Goal: Task Accomplishment & Management: Manage account settings

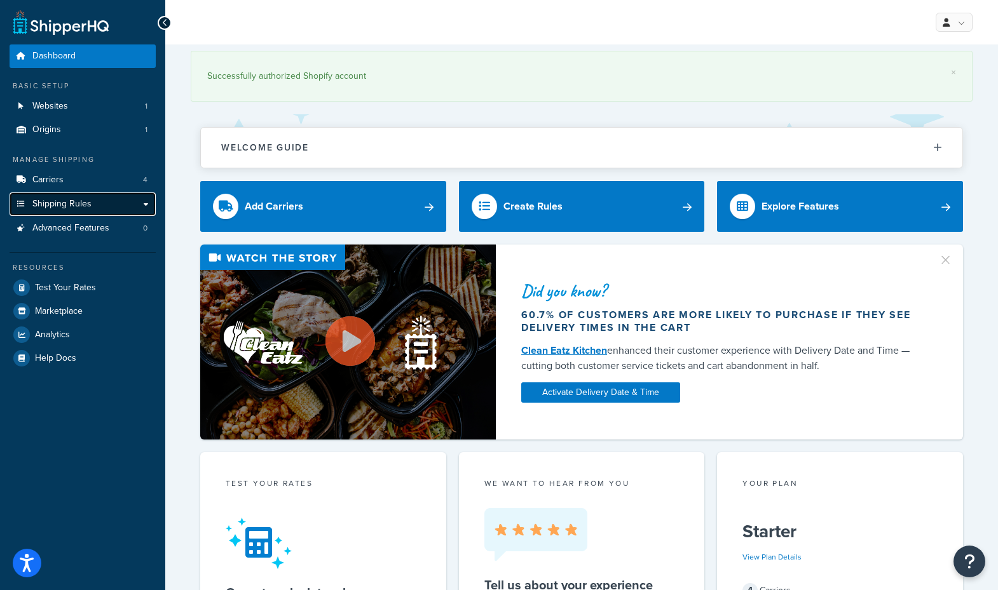
click at [63, 201] on span "Shipping Rules" at bounding box center [61, 204] width 59 height 11
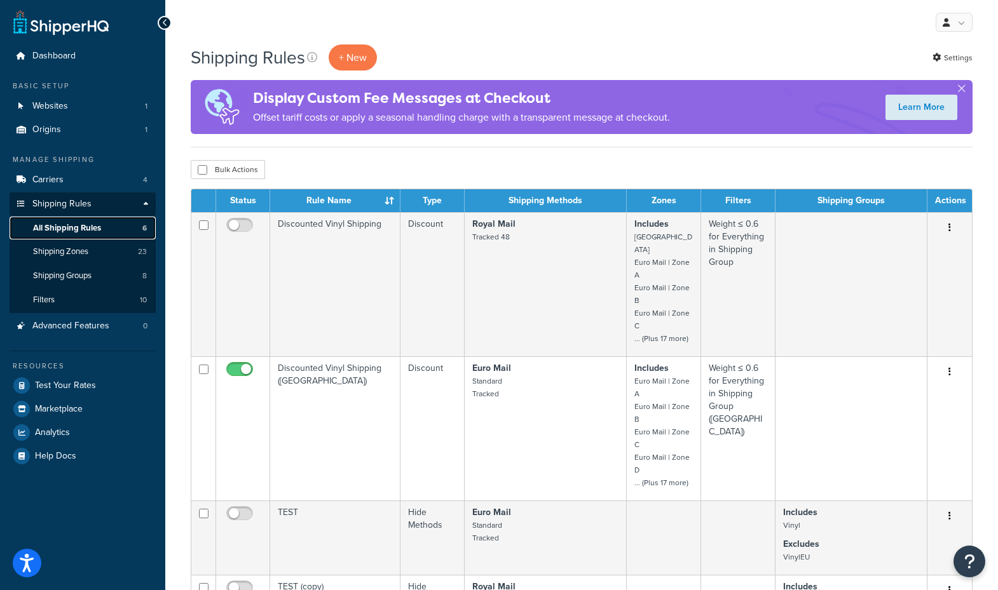
click at [78, 230] on span "All Shipping Rules" at bounding box center [67, 228] width 68 height 11
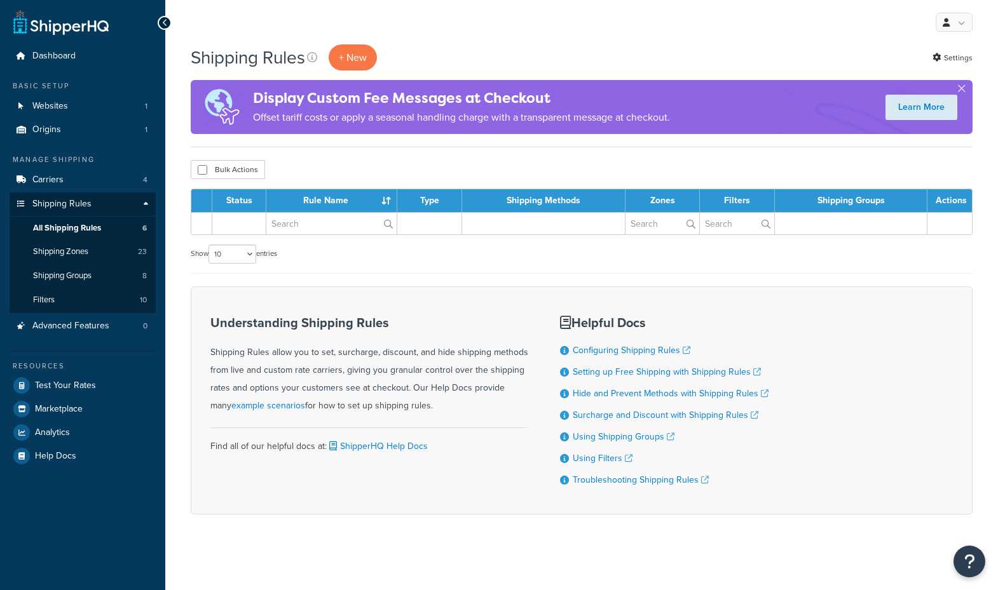
click at [72, 252] on span "Shipping Zones" at bounding box center [60, 252] width 55 height 11
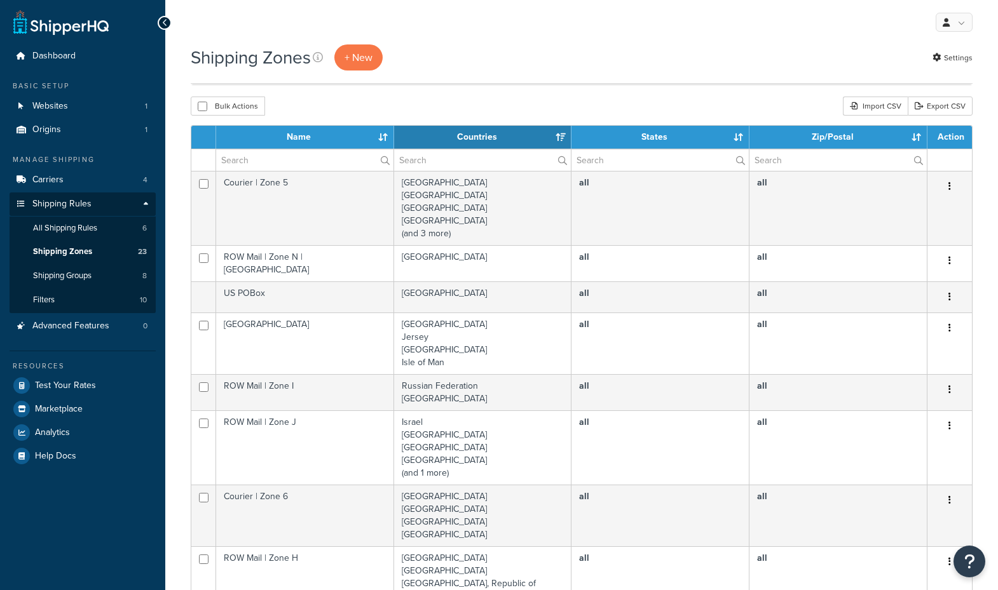
select select "15"
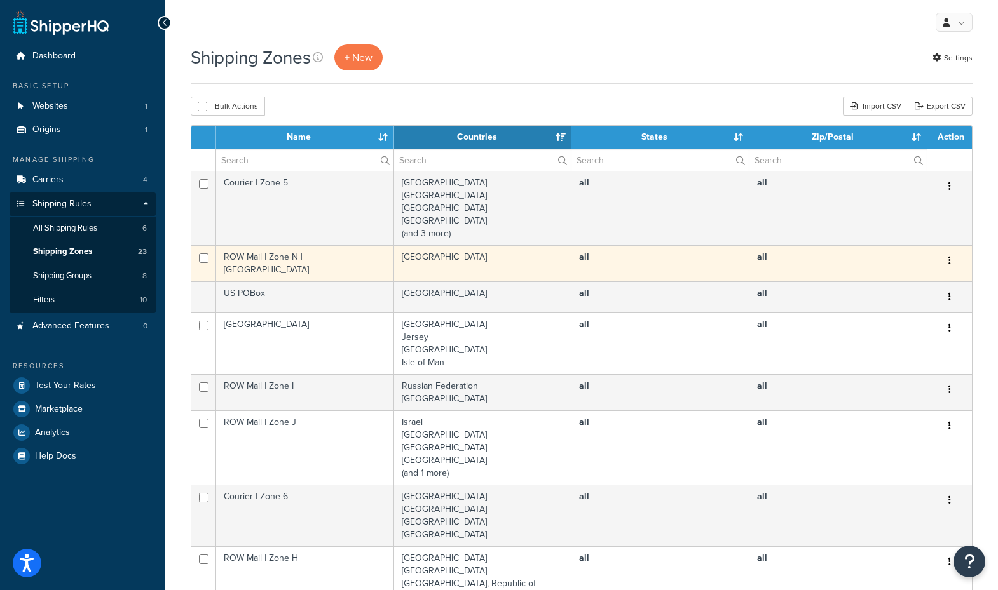
click at [333, 260] on td "ROW Mail | Zone N | USA" at bounding box center [305, 263] width 178 height 36
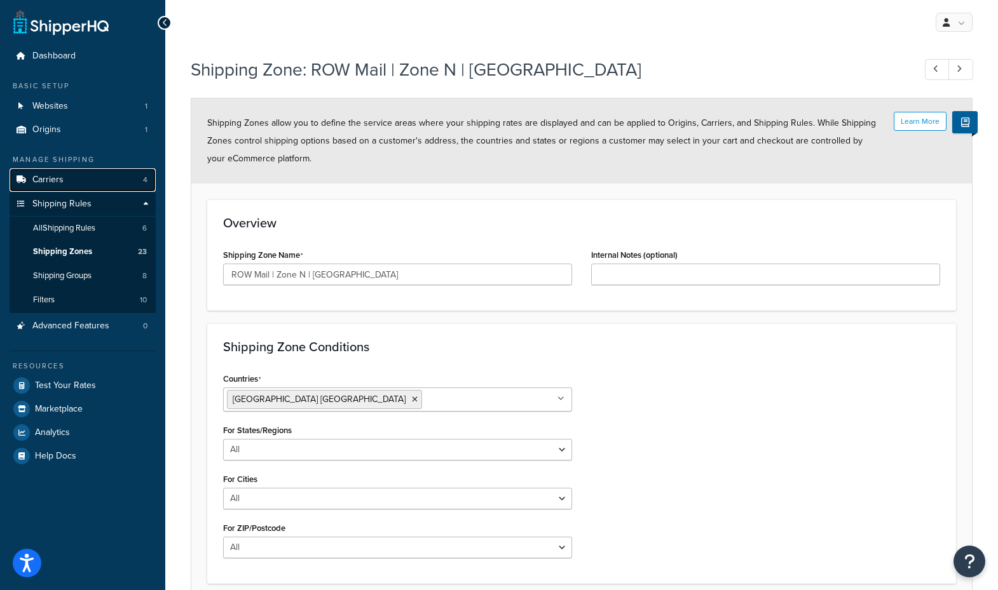
click at [52, 175] on span "Carriers" at bounding box center [47, 180] width 31 height 11
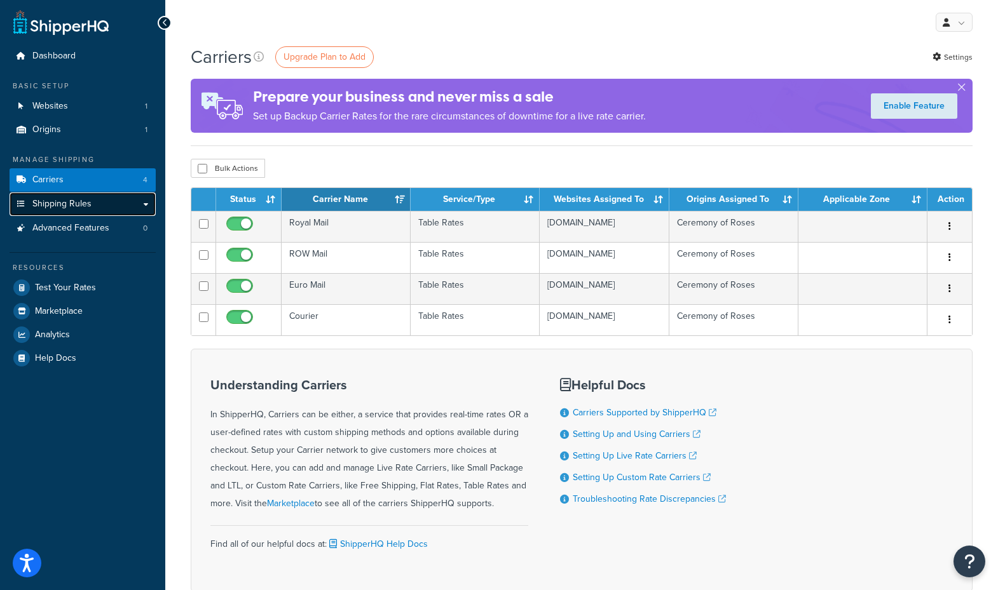
click at [63, 209] on span "Shipping Rules" at bounding box center [61, 204] width 59 height 11
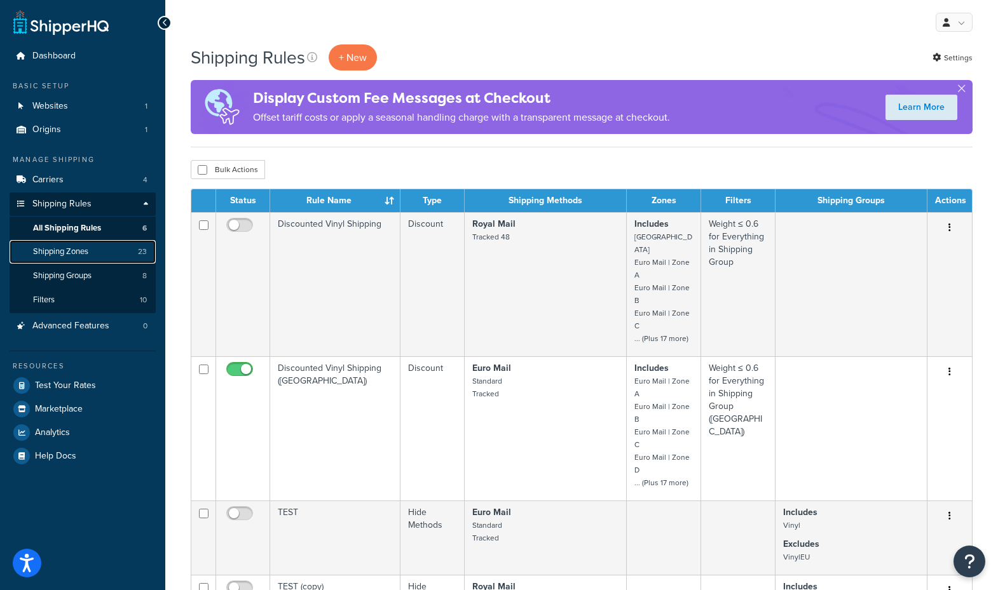
click at [72, 247] on span "Shipping Zones" at bounding box center [60, 252] width 55 height 11
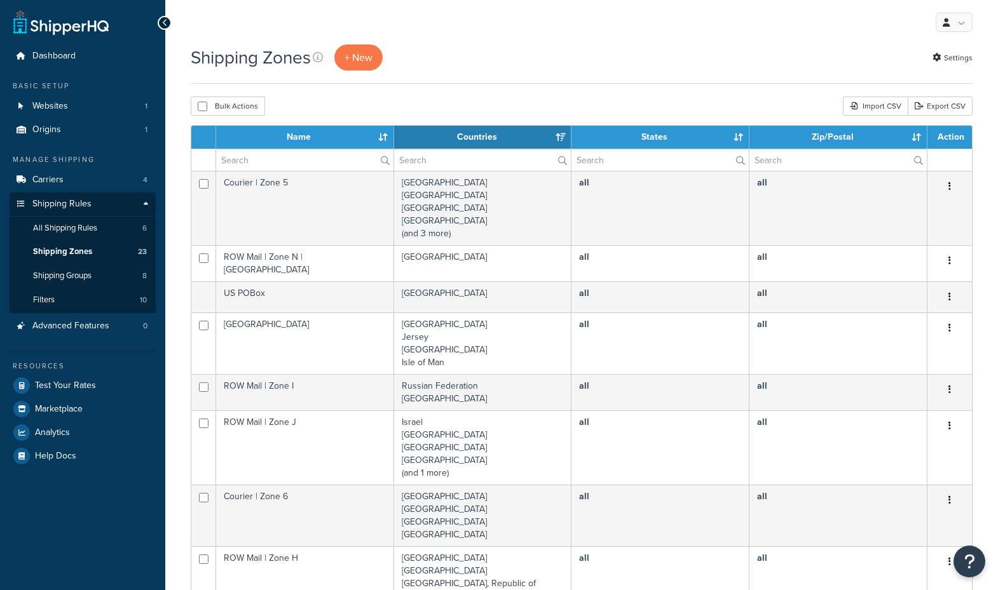
select select "15"
click at [73, 273] on span "Shipping Groups" at bounding box center [62, 276] width 58 height 11
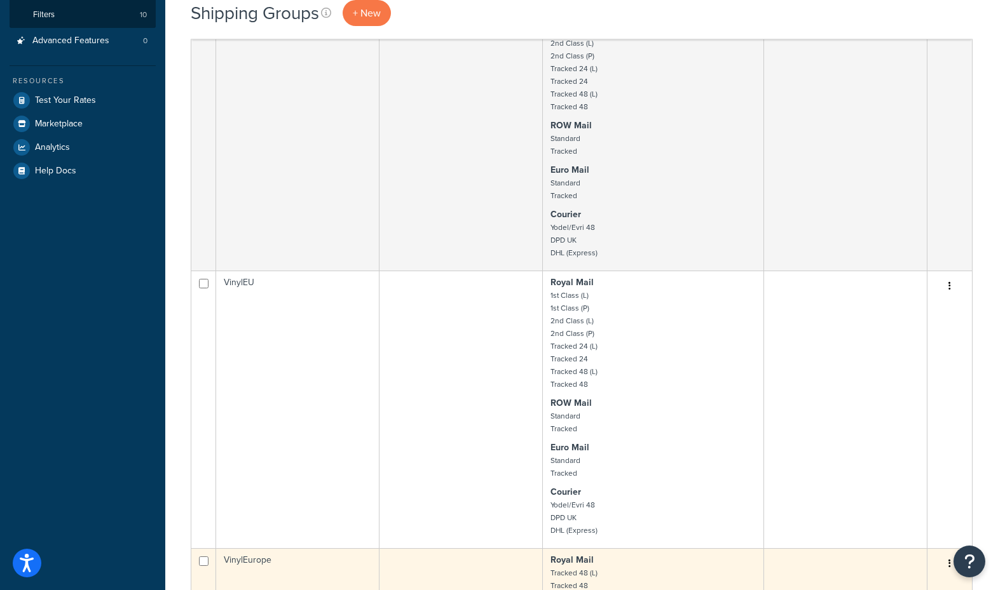
scroll to position [175, 0]
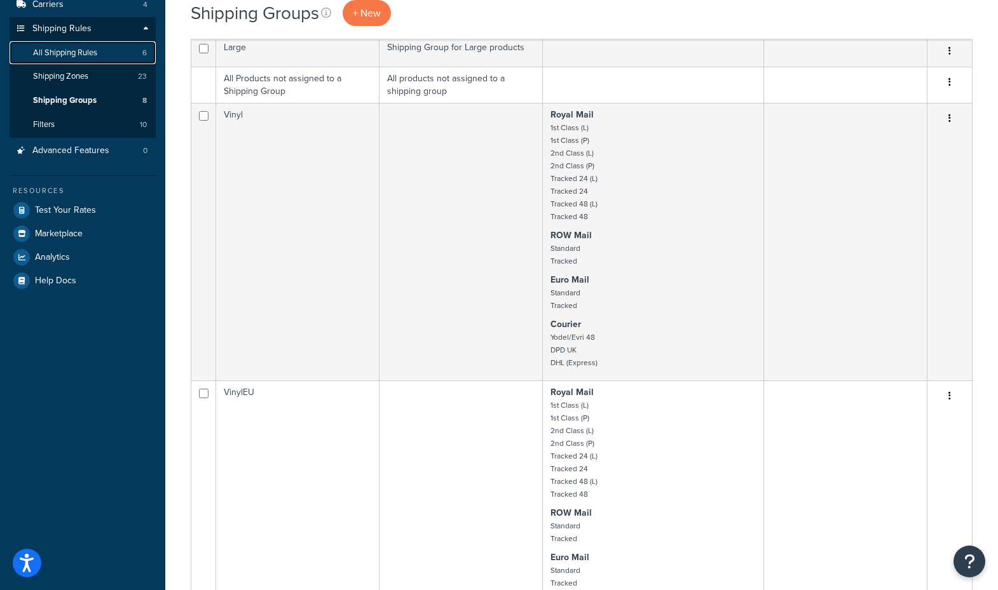
click at [97, 51] on span "All Shipping Rules" at bounding box center [65, 53] width 64 height 11
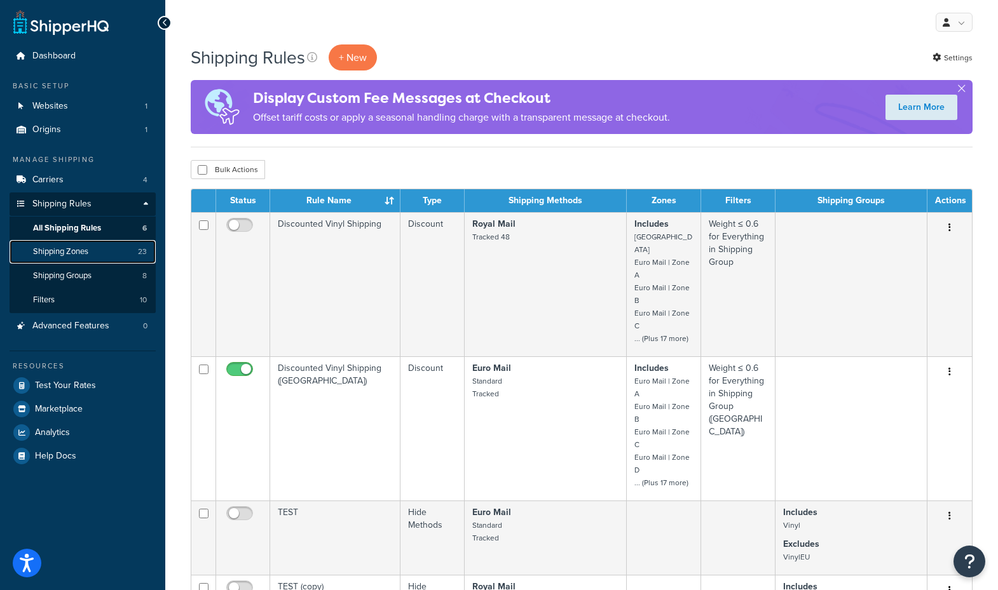
click at [69, 249] on span "Shipping Zones" at bounding box center [60, 252] width 55 height 11
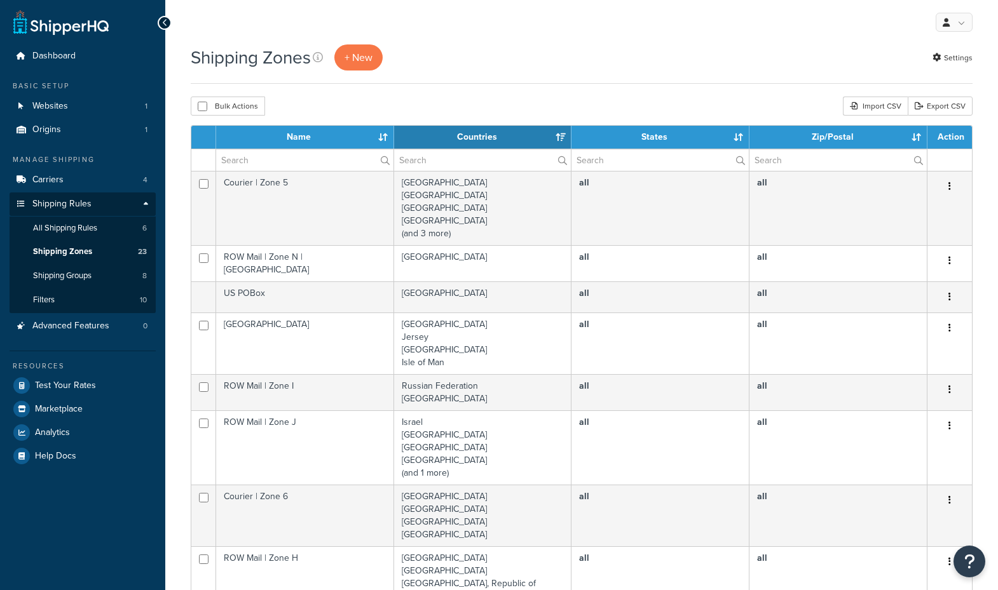
select select "15"
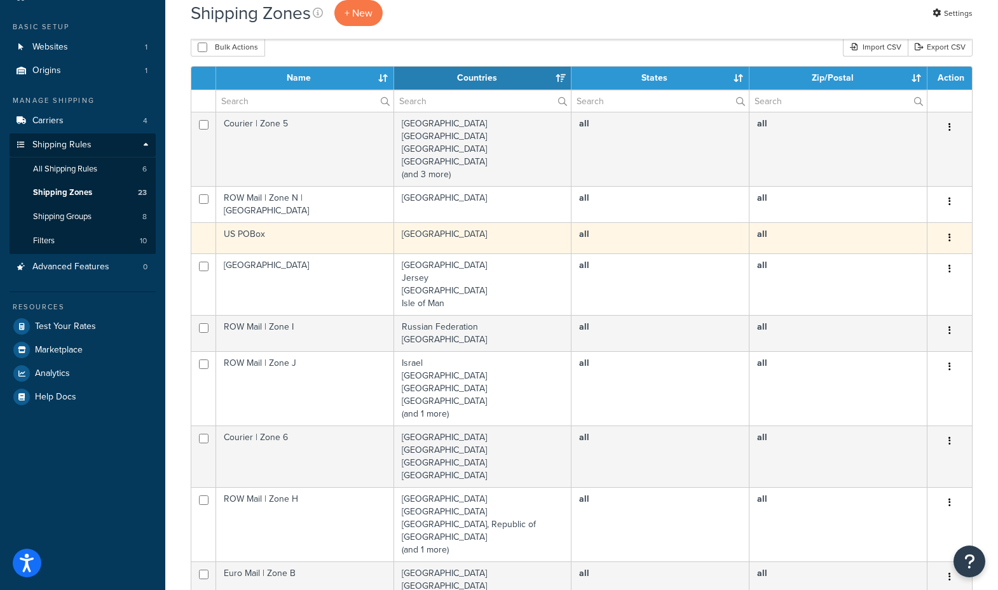
scroll to position [57, 0]
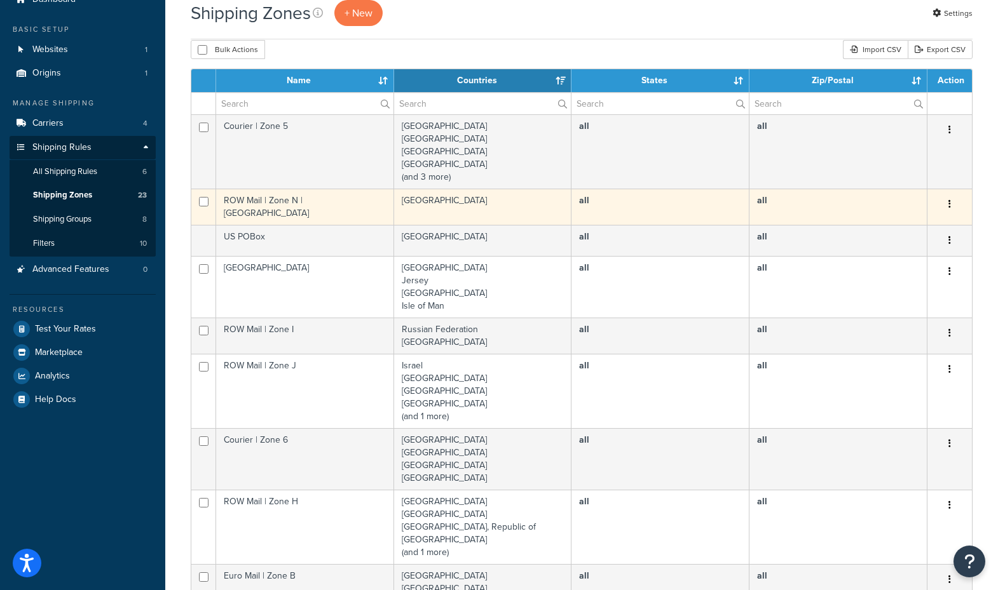
click at [823, 204] on td "all" at bounding box center [838, 207] width 178 height 36
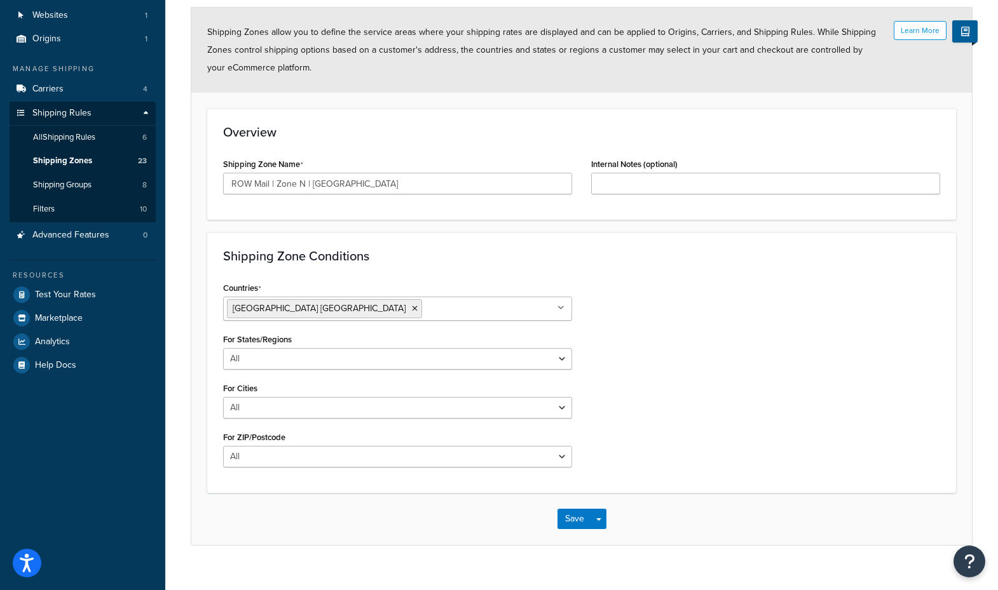
scroll to position [110, 0]
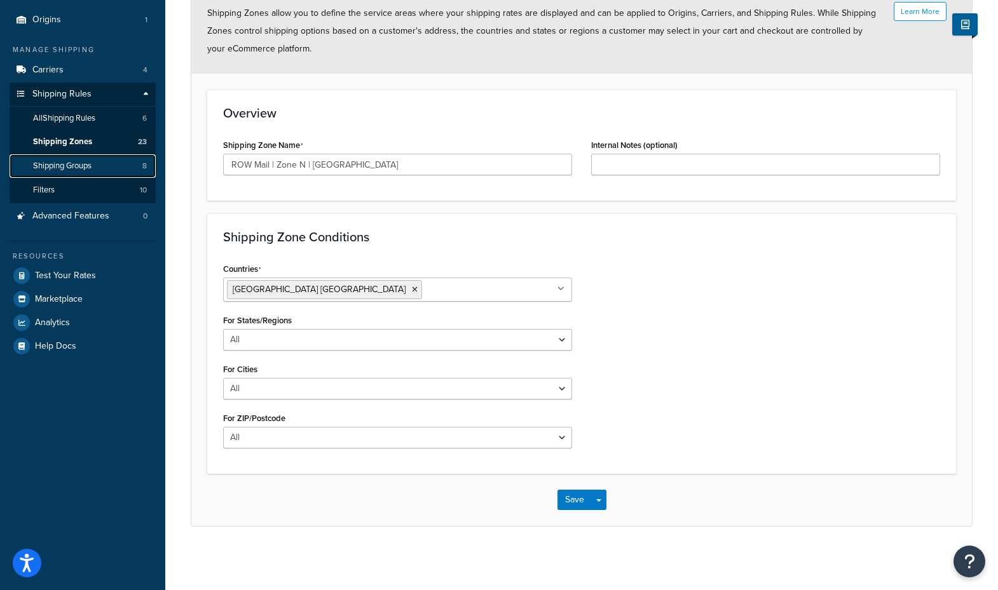
click at [60, 161] on span "Shipping Groups" at bounding box center [62, 166] width 58 height 11
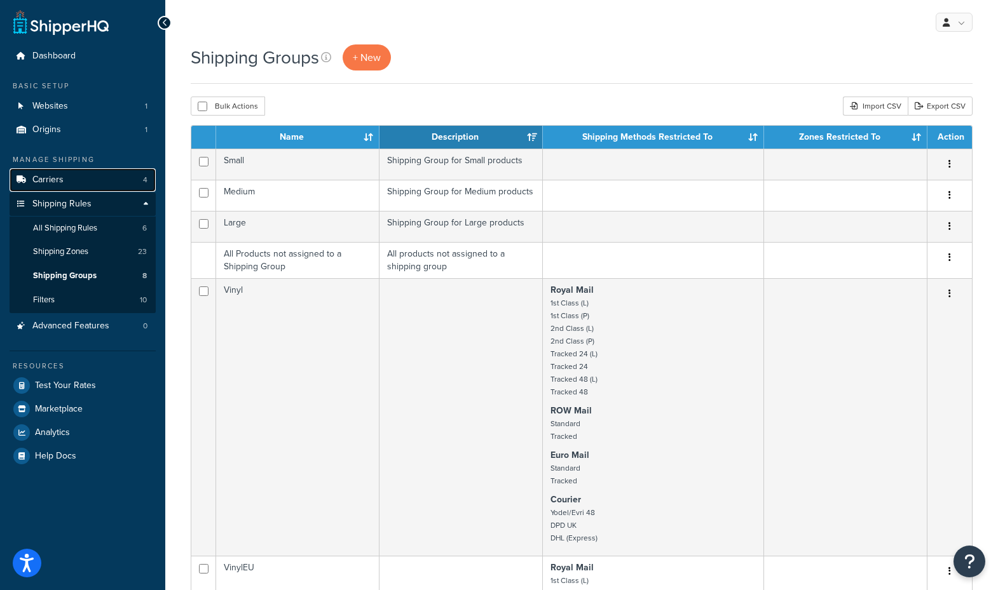
click at [51, 183] on span "Carriers" at bounding box center [47, 180] width 31 height 11
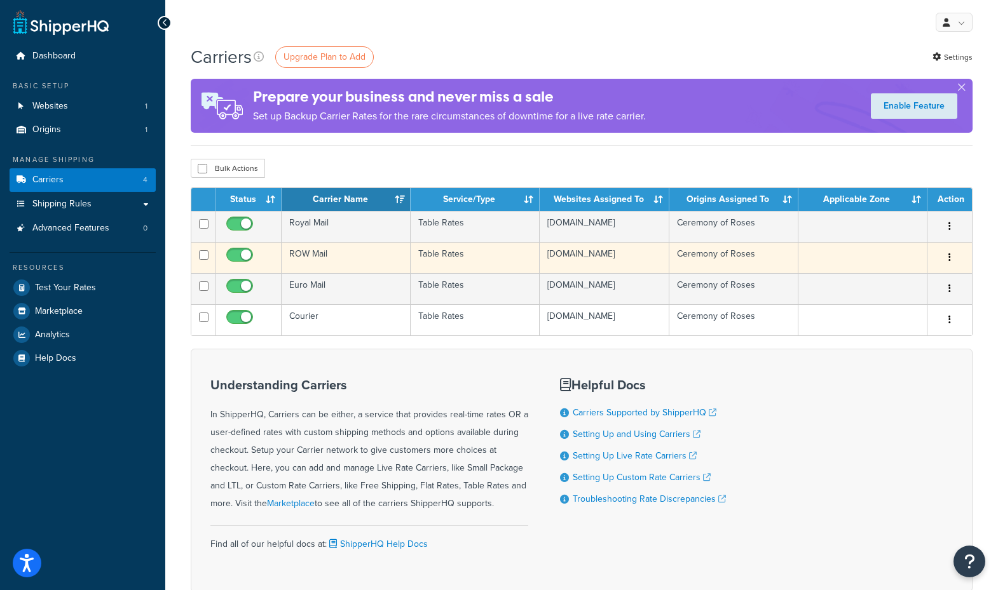
click at [346, 266] on td "ROW Mail" at bounding box center [346, 257] width 129 height 31
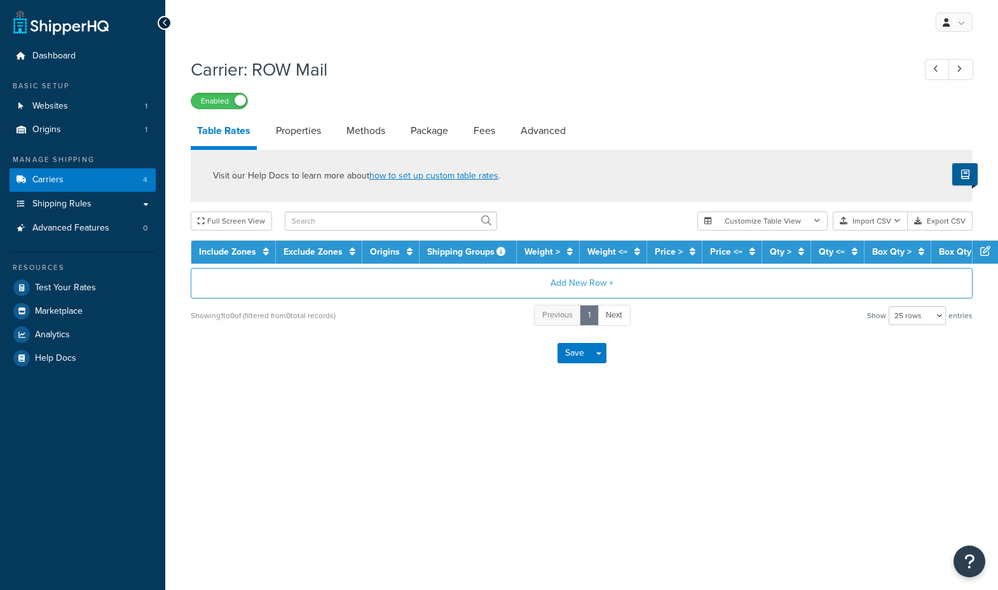
select select "25"
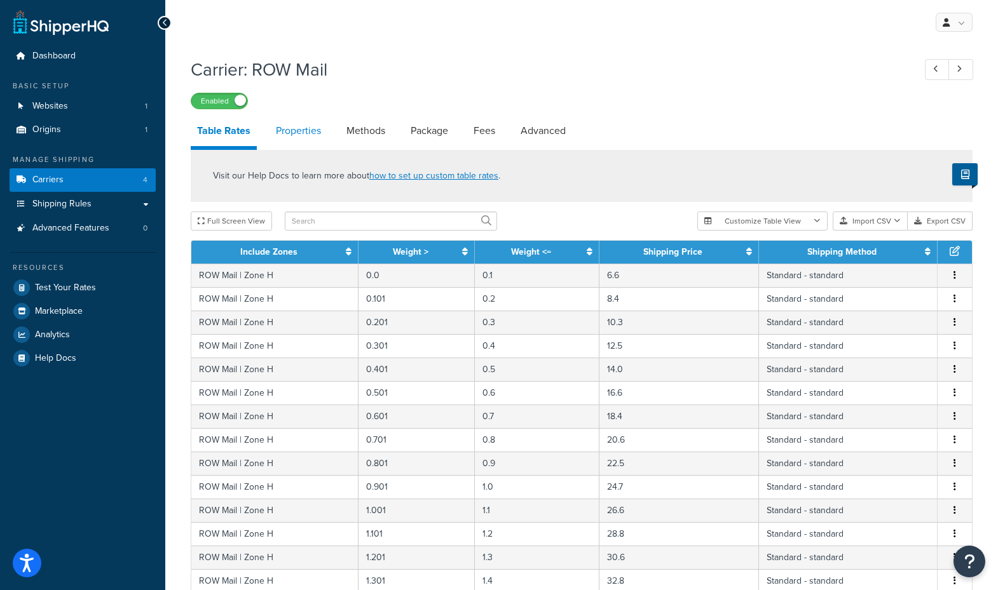
click at [285, 128] on link "Properties" at bounding box center [298, 131] width 58 height 31
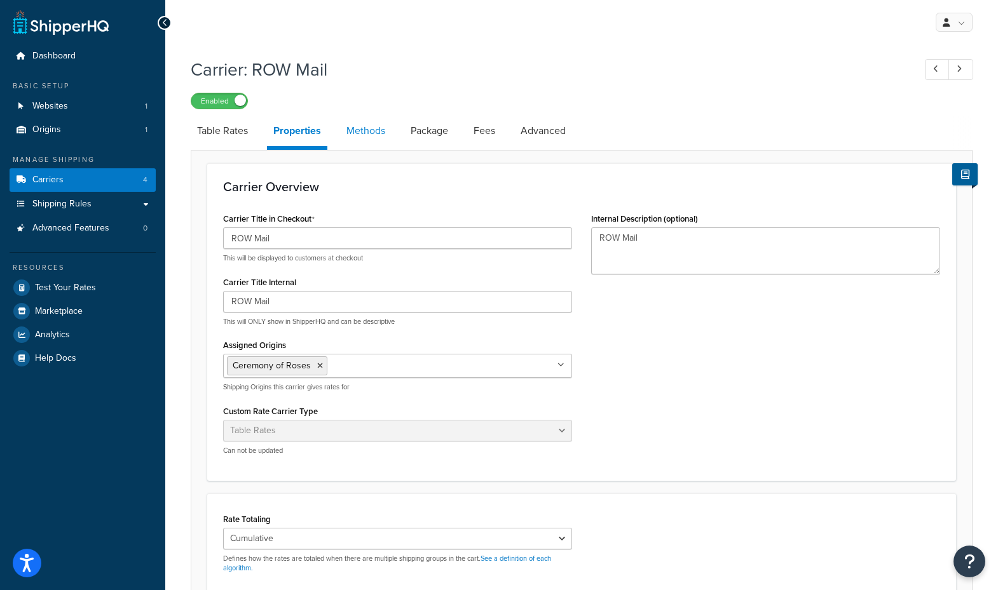
click at [346, 136] on link "Methods" at bounding box center [365, 131] width 51 height 31
select select "25"
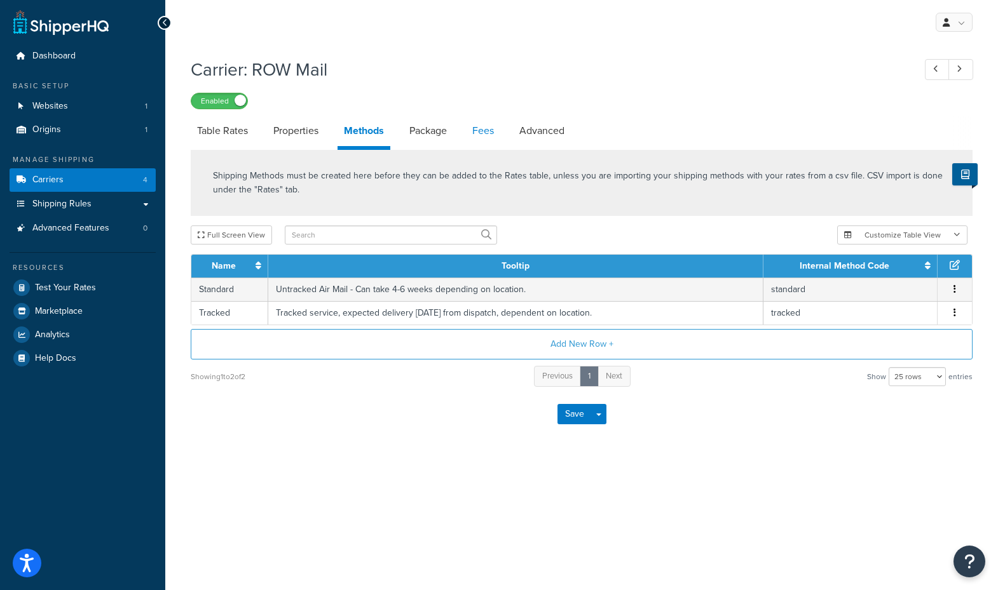
click at [471, 128] on link "Fees" at bounding box center [483, 131] width 34 height 31
select select "AFTER"
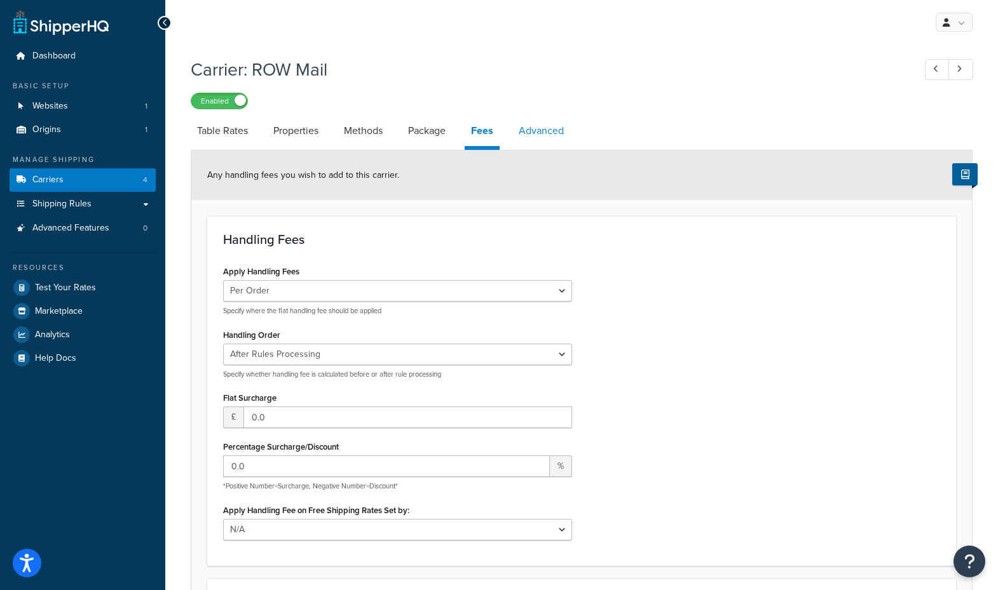
click at [525, 125] on link "Advanced" at bounding box center [541, 131] width 58 height 31
select select "false"
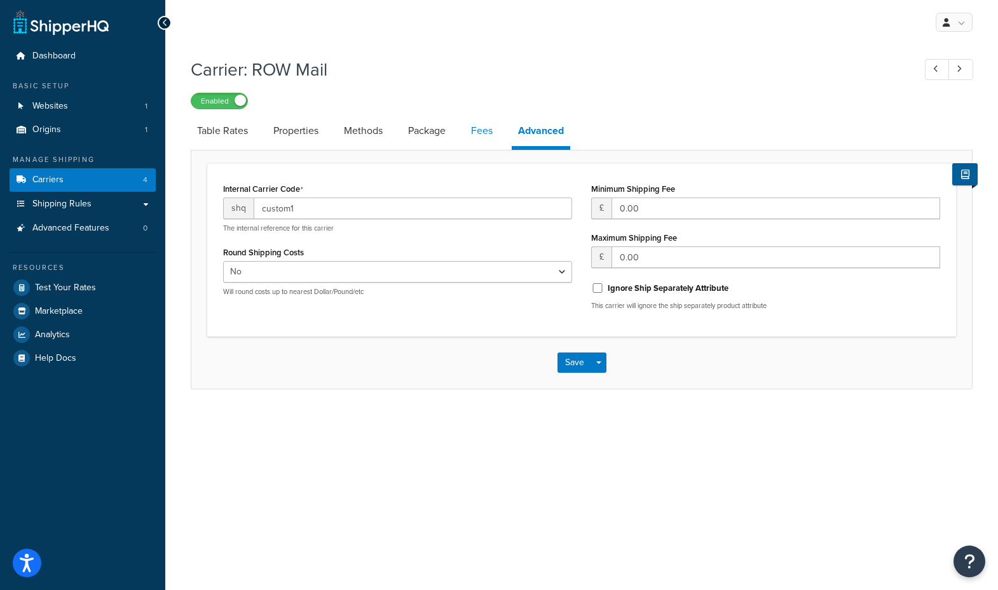
click at [489, 138] on link "Fees" at bounding box center [482, 131] width 34 height 31
select select "AFTER"
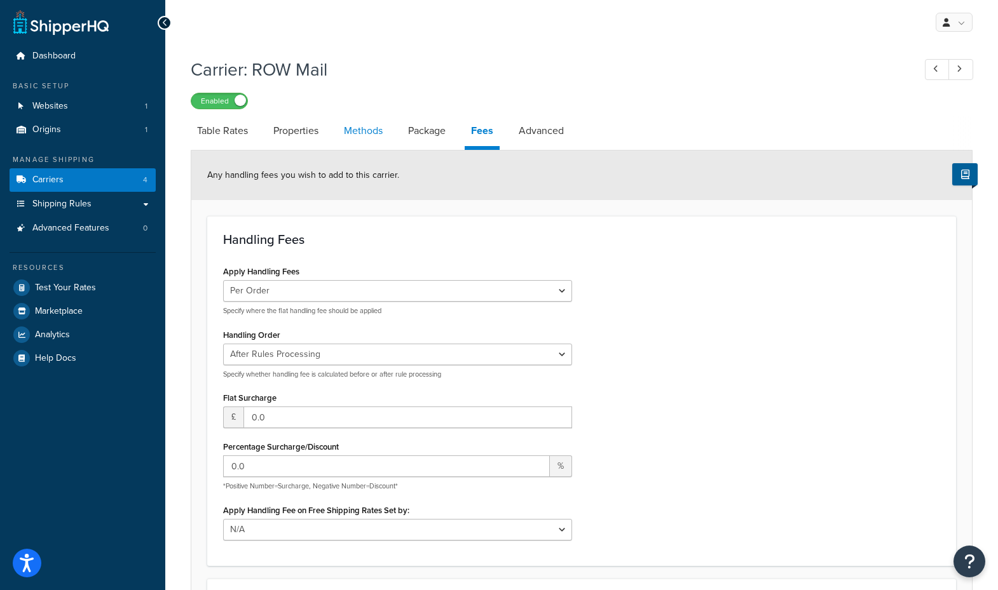
click at [382, 135] on link "Methods" at bounding box center [362, 131] width 51 height 31
select select "25"
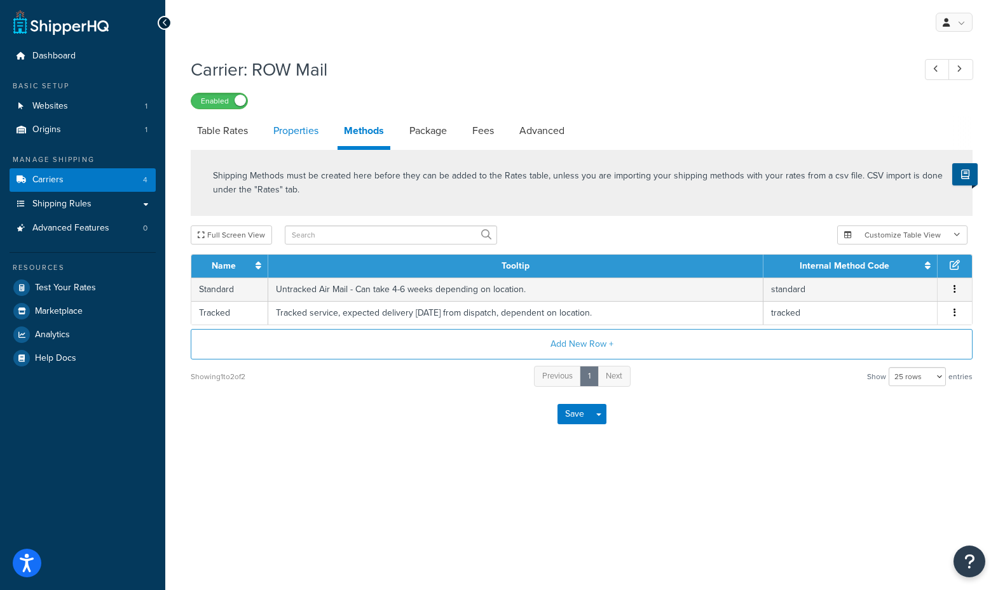
click at [278, 128] on link "Properties" at bounding box center [296, 131] width 58 height 31
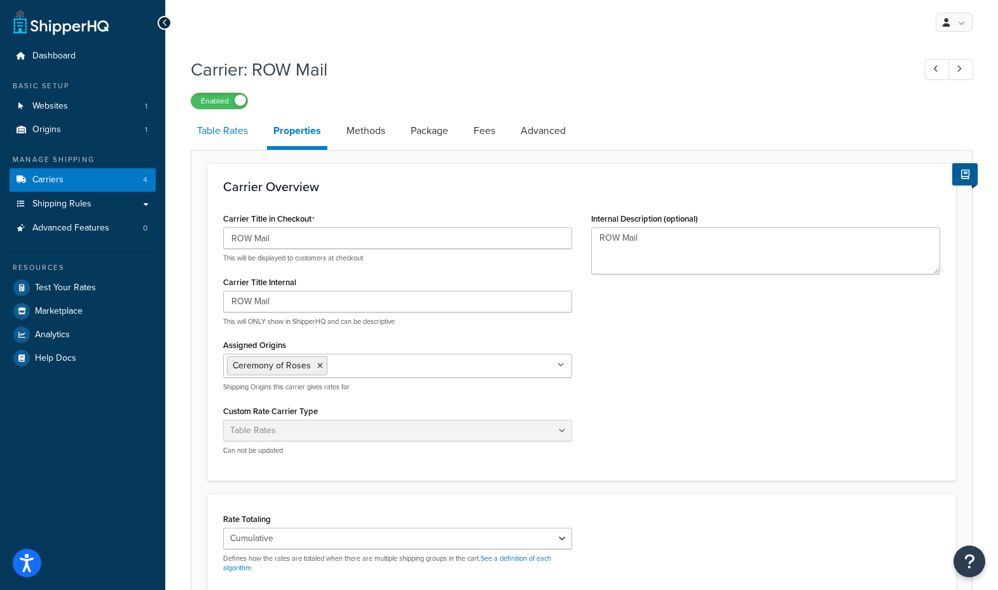
click at [231, 132] on link "Table Rates" at bounding box center [223, 131] width 64 height 31
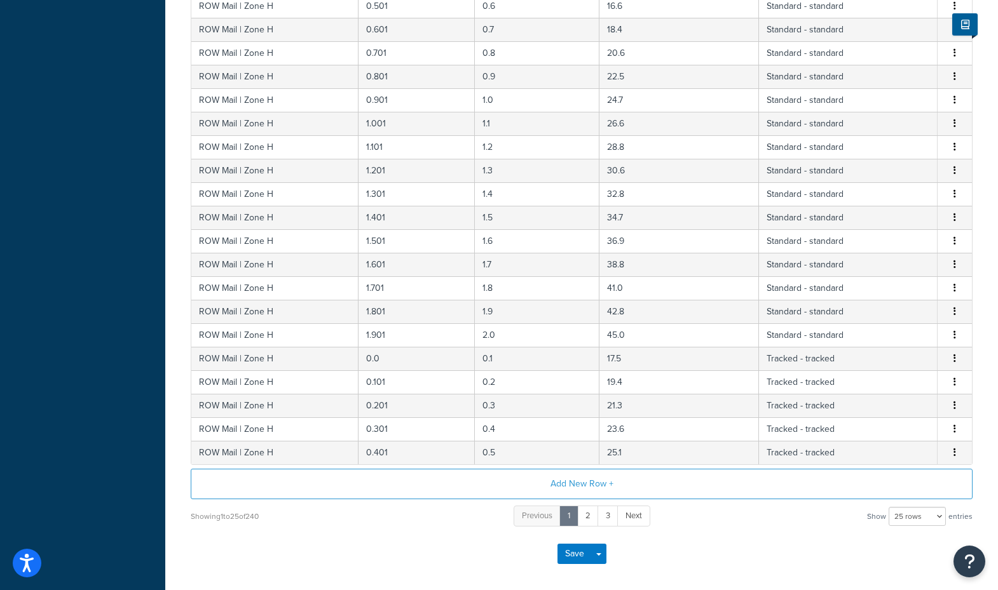
scroll to position [440, 0]
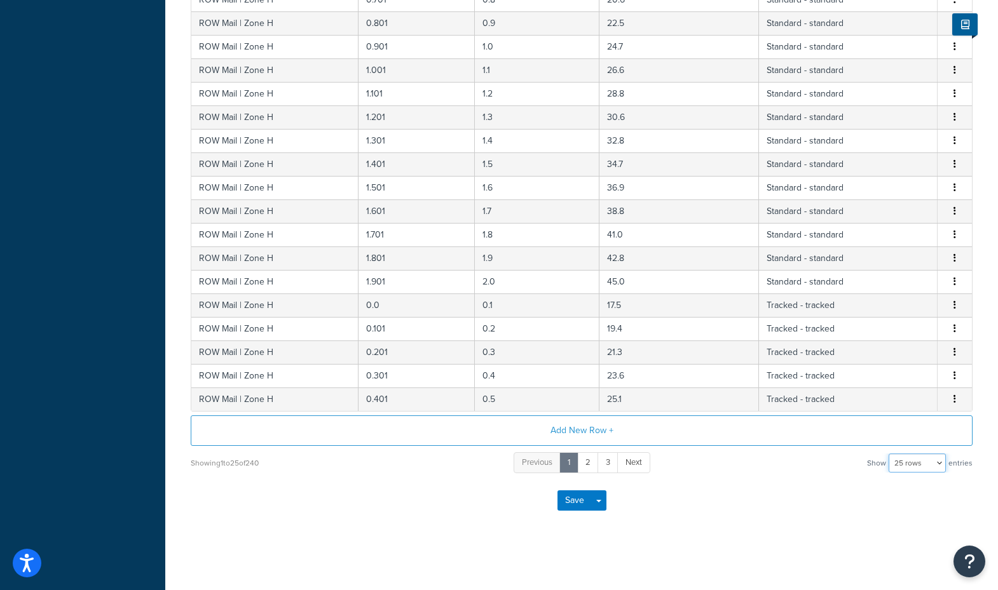
click at [897, 466] on select "10 rows 15 rows 25 rows 50 rows 100 rows 1000 rows" at bounding box center [917, 463] width 57 height 19
select select "1000"
click at [890, 454] on select "10 rows 15 rows 25 rows 50 rows 100 rows 1000 rows" at bounding box center [917, 463] width 57 height 19
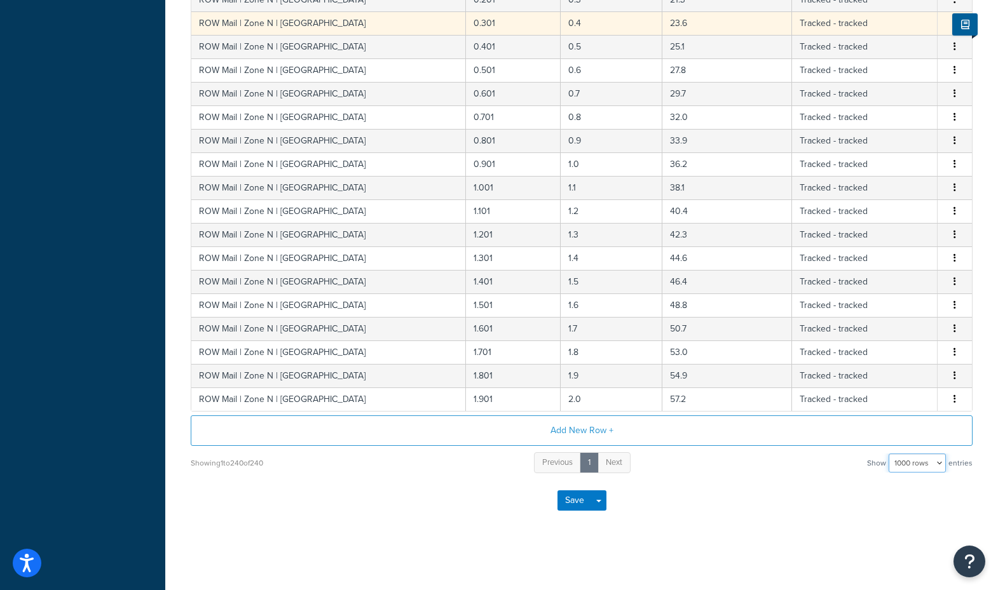
scroll to position [5125, 0]
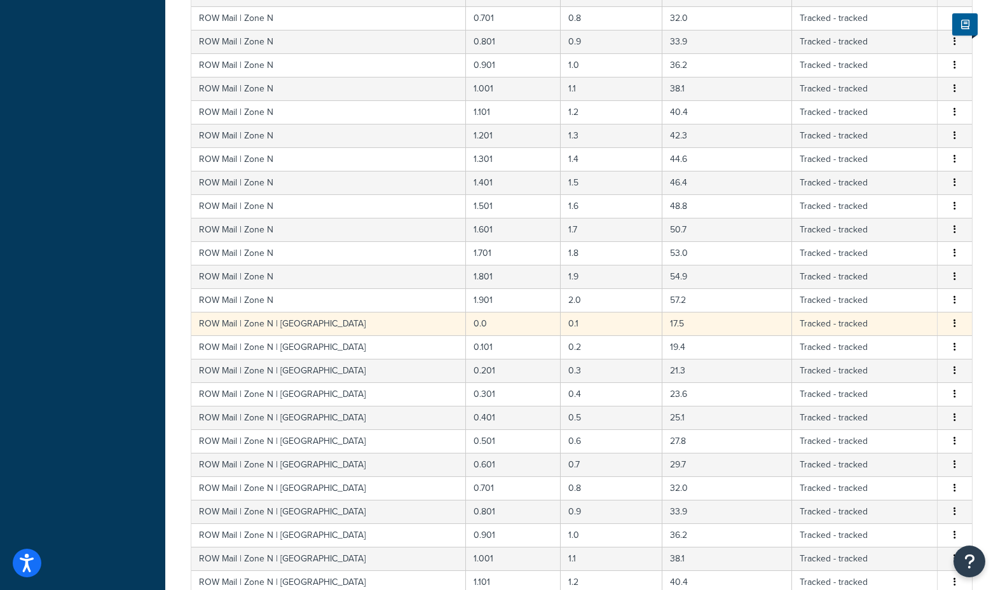
click at [951, 323] on button "button" at bounding box center [955, 324] width 10 height 14
click at [902, 299] on div "Edit" at bounding box center [890, 298] width 90 height 26
select select "173583"
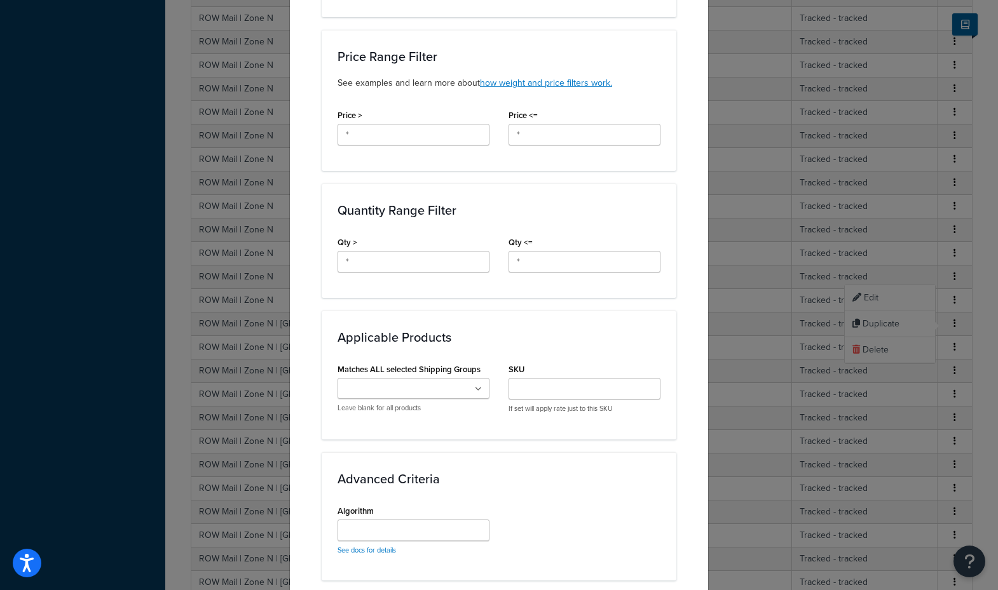
scroll to position [420, 0]
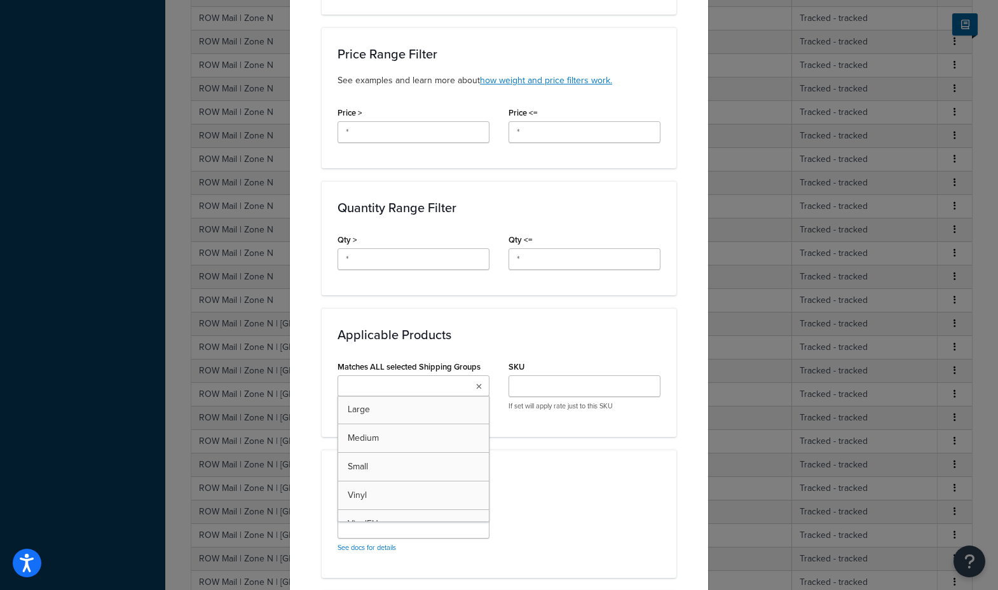
click at [471, 376] on ul at bounding box center [413, 386] width 152 height 21
click at [536, 336] on div "Applicable Products Matches ALL selected Shipping Groups Large Medium Small Vin…" at bounding box center [499, 372] width 355 height 128
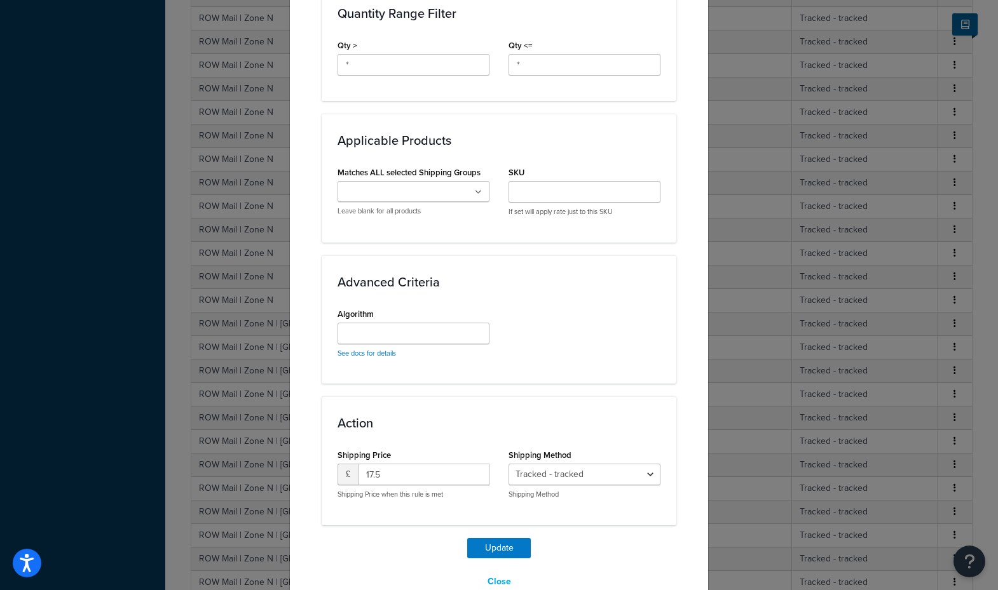
scroll to position [630, 0]
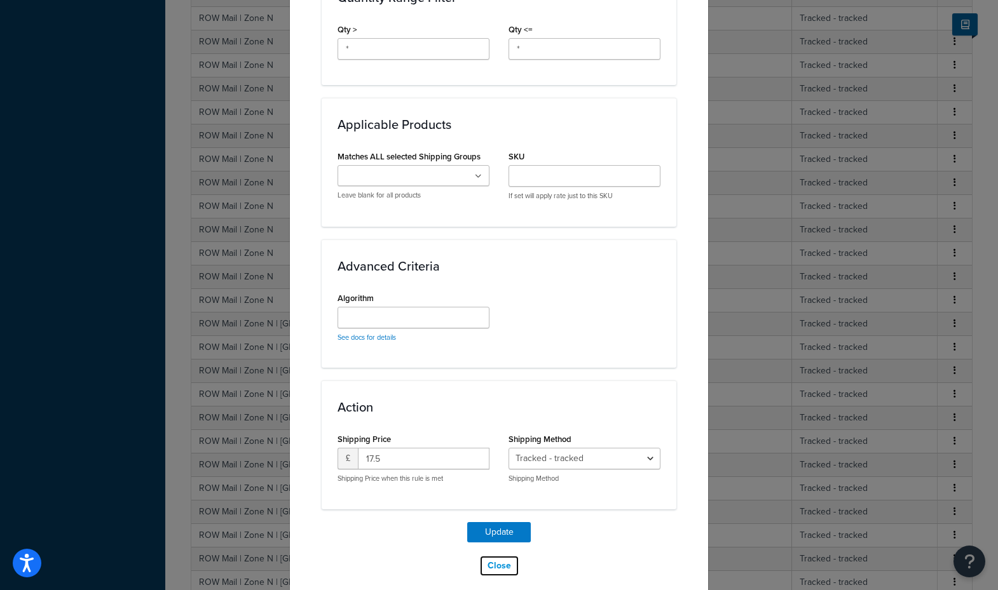
click at [512, 555] on button "Close" at bounding box center [499, 566] width 40 height 22
